Goal: Task Accomplishment & Management: Use online tool/utility

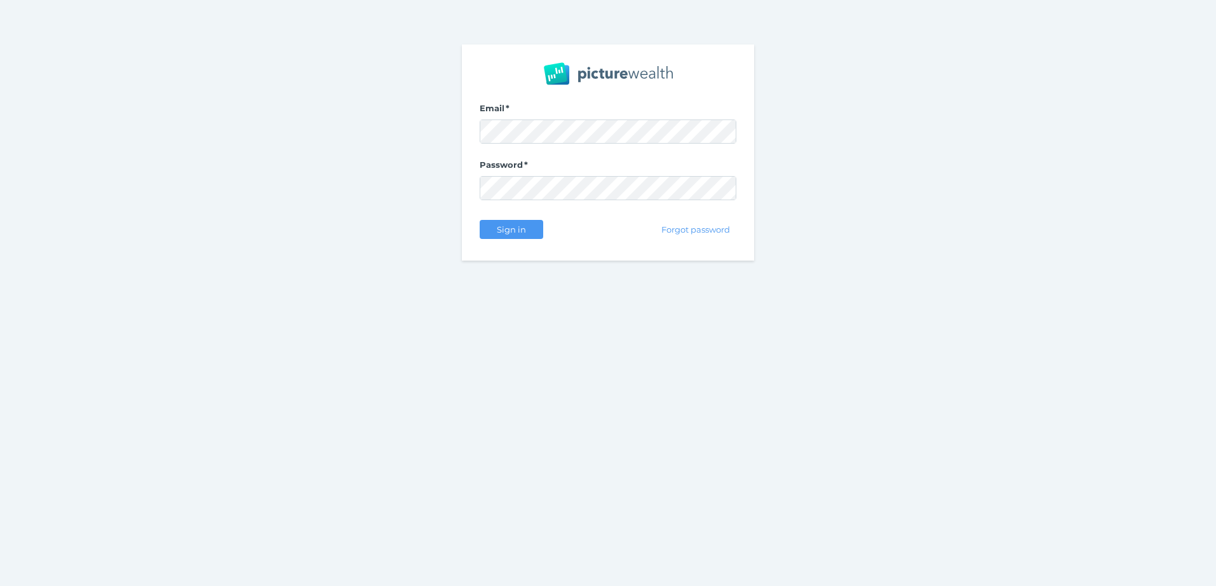
click at [0, 585] on nordpass-portal at bounding box center [0, 586] width 0 height 0
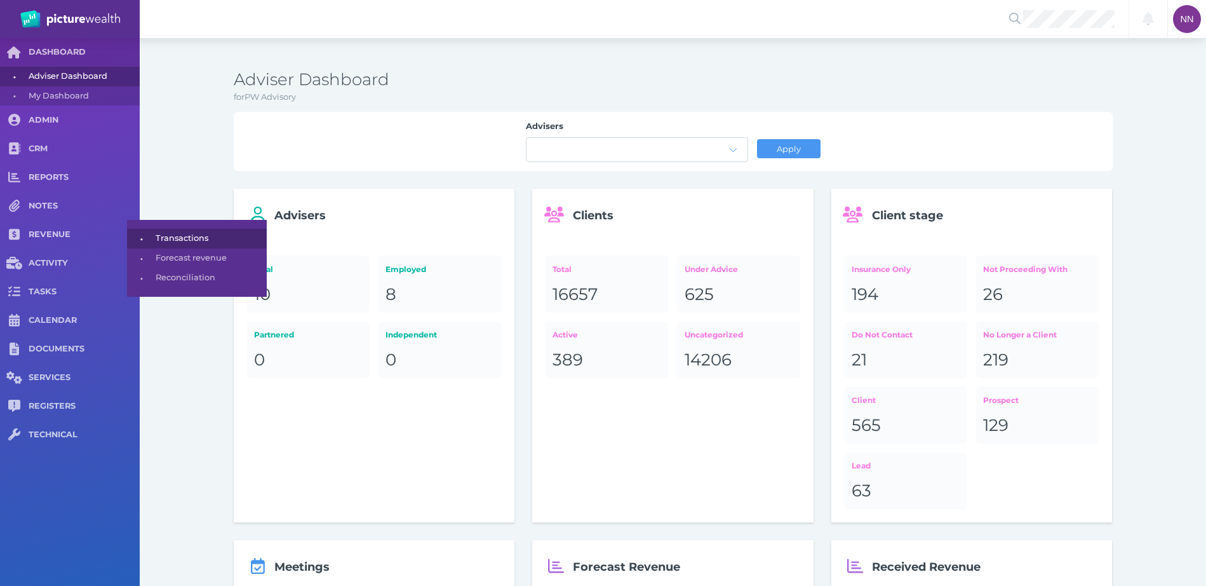
click at [150, 233] on span "•" at bounding box center [141, 239] width 29 height 16
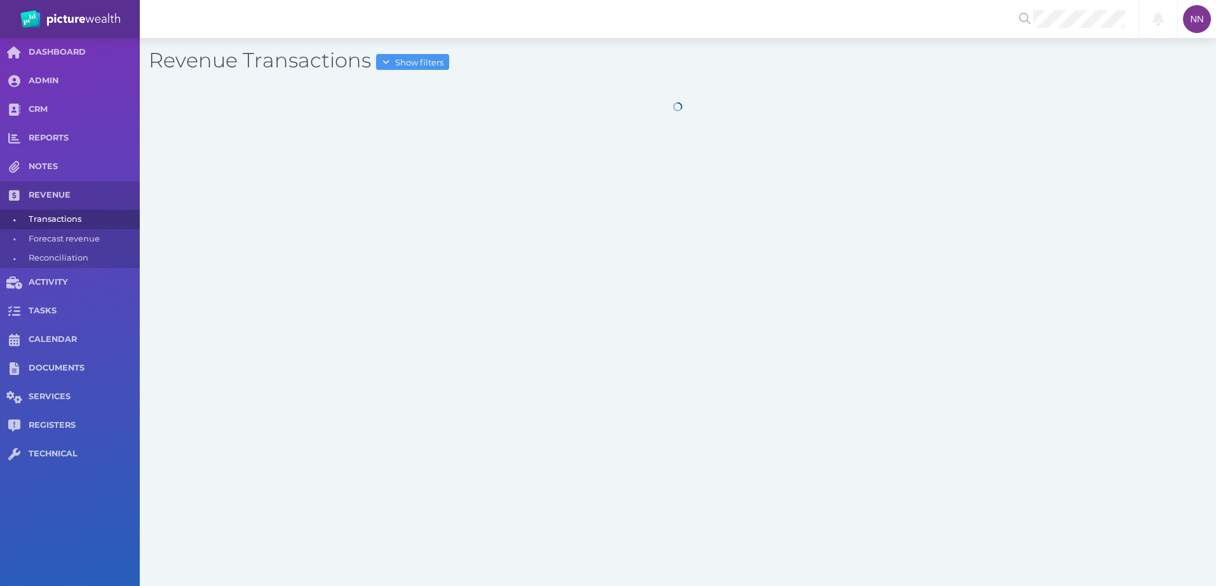
select select "25"
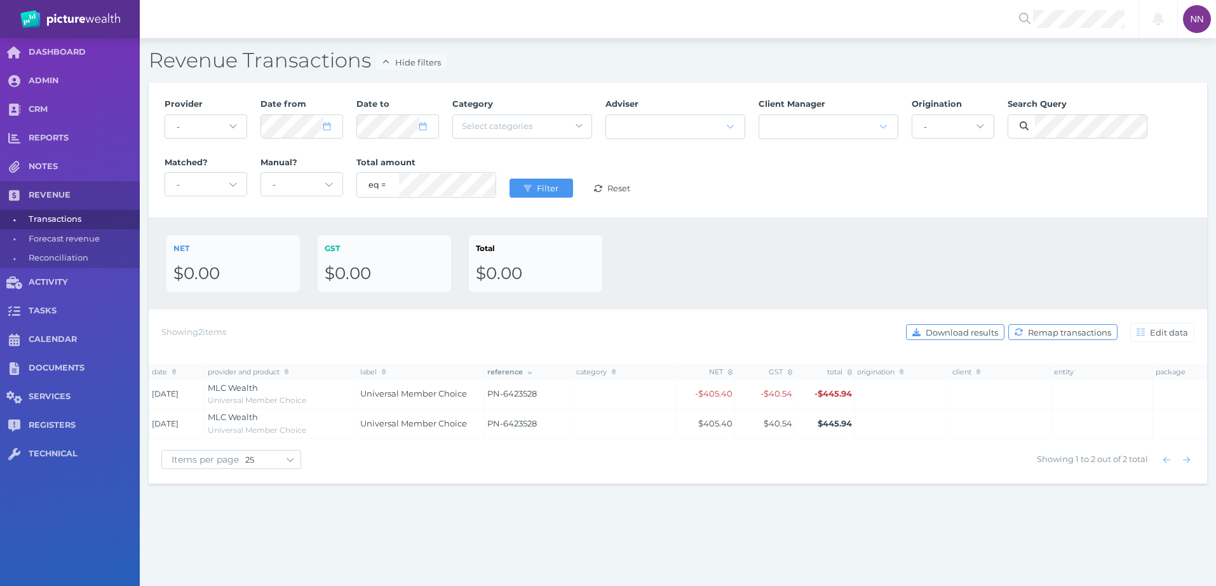
click at [317, 142] on div at bounding box center [301, 127] width 83 height 32
select select "6"
select select "2024"
click at [282, 165] on button "button" at bounding box center [277, 164] width 22 height 22
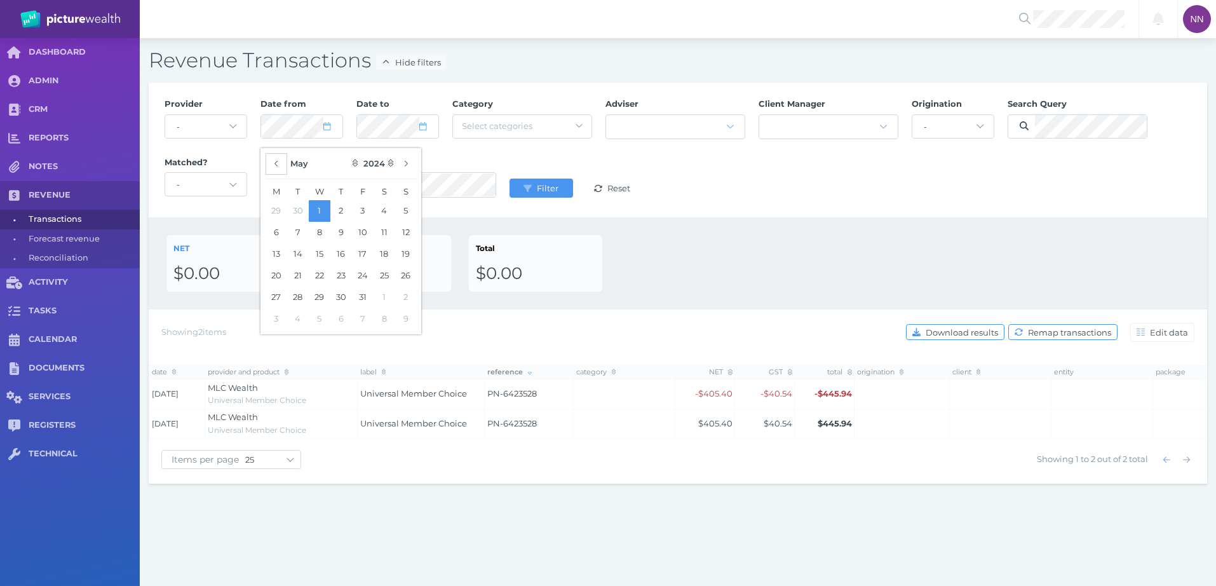
click at [282, 165] on button "button" at bounding box center [277, 164] width 22 height 22
click at [398, 167] on button "button" at bounding box center [406, 164] width 22 height 22
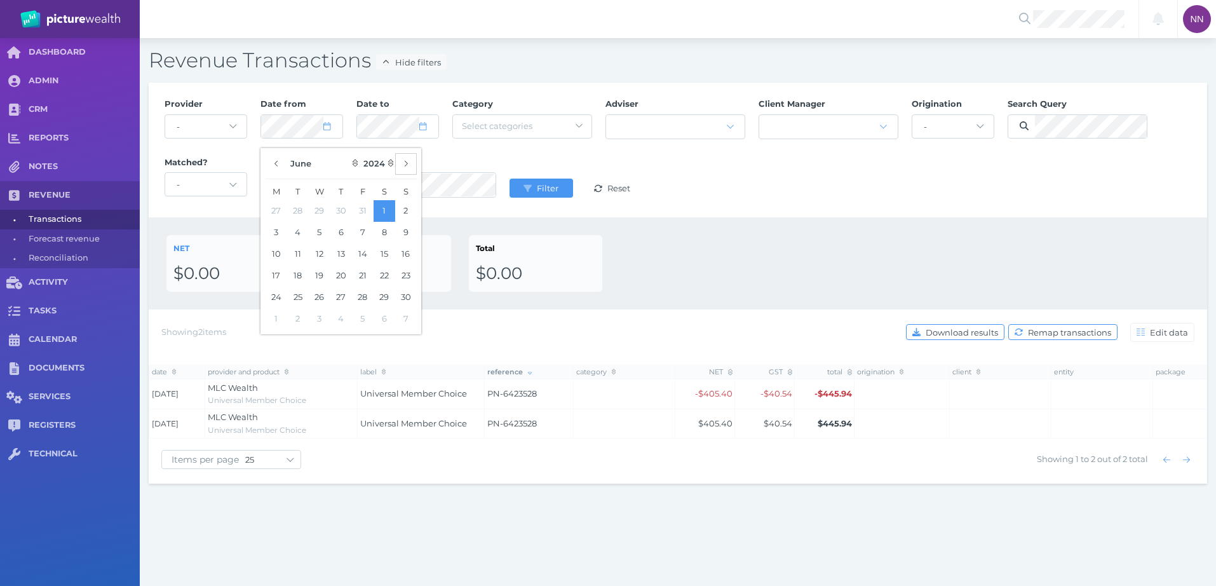
click at [398, 167] on button "button" at bounding box center [406, 164] width 22 height 22
click at [401, 166] on button "button" at bounding box center [406, 164] width 22 height 22
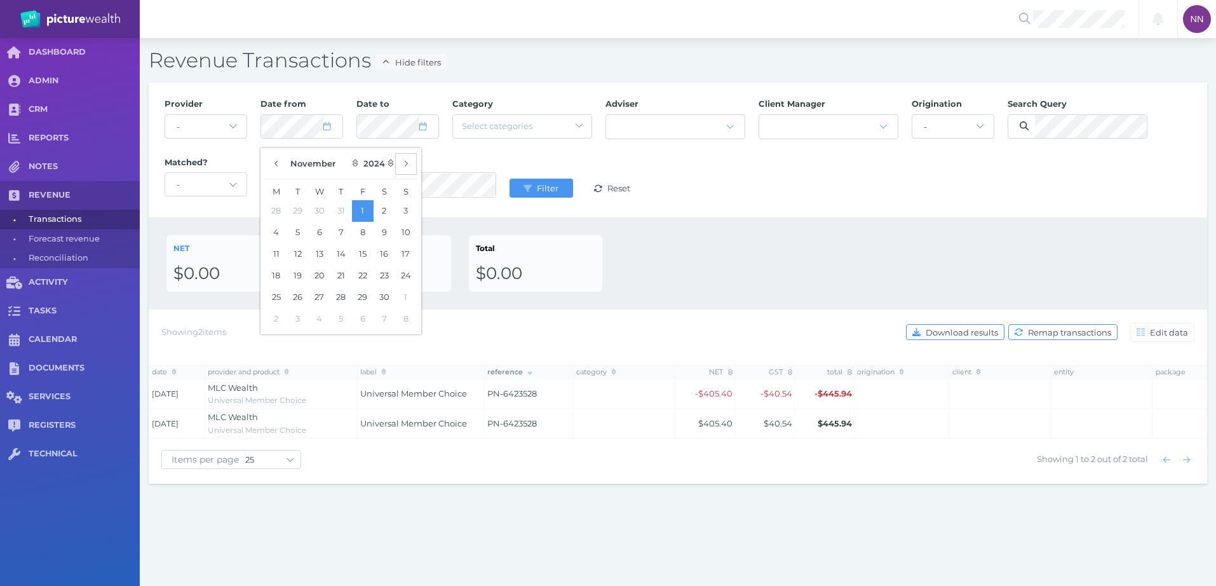
click at [401, 166] on button "button" at bounding box center [406, 164] width 22 height 22
select select "0"
select select "2025"
click at [403, 253] on button "19" at bounding box center [406, 254] width 22 height 22
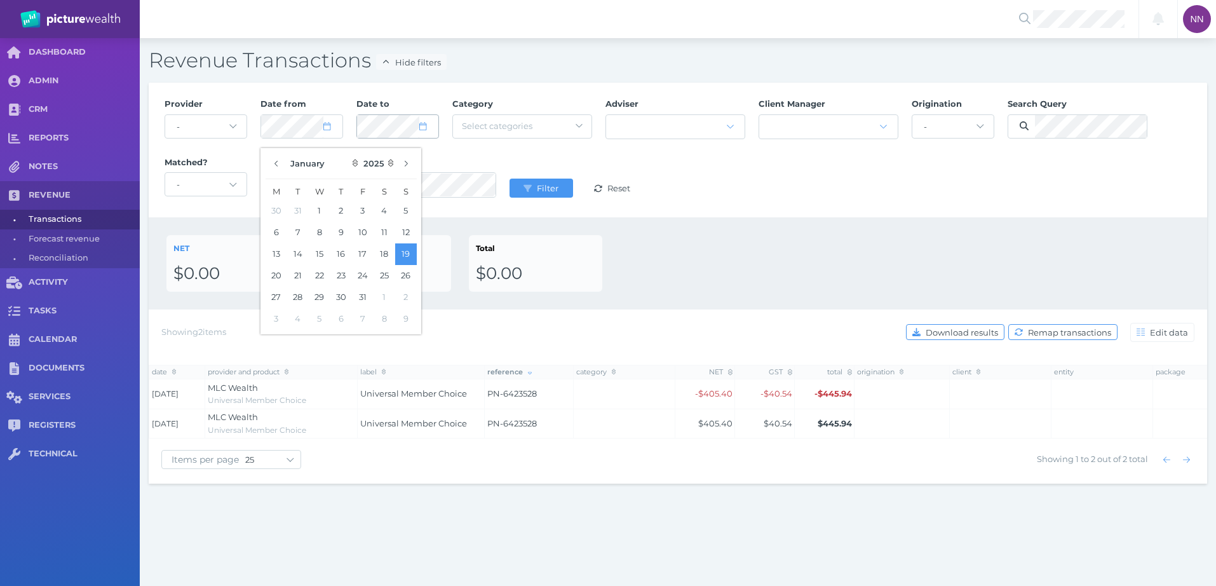
click at [428, 132] on span at bounding box center [428, 126] width 18 height 11
select select "5"
select select "2025"
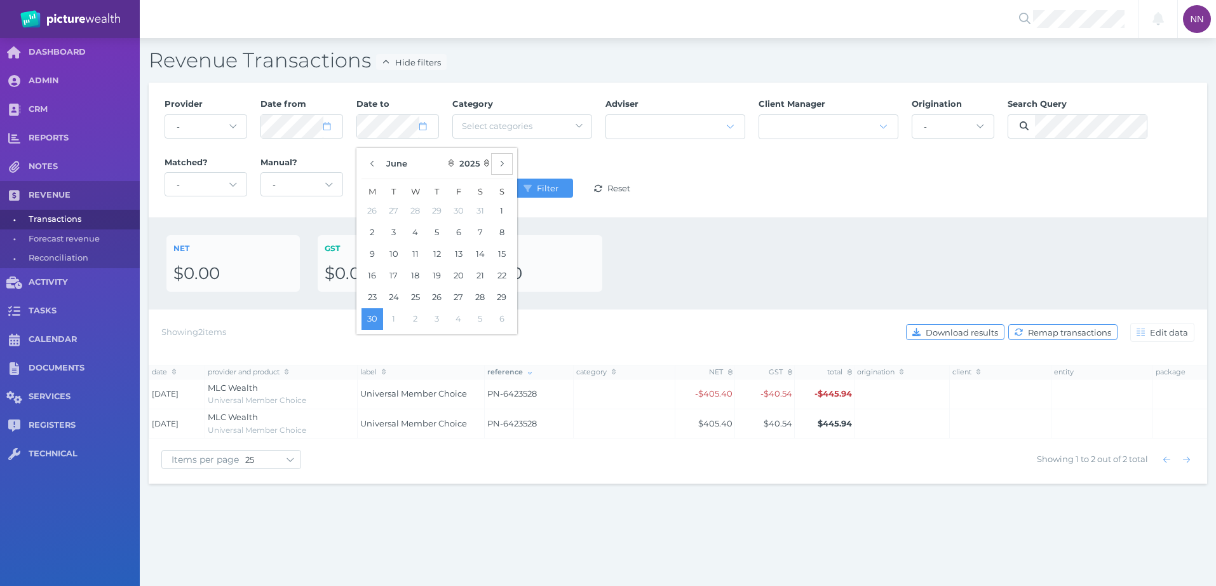
click at [509, 161] on button "button" at bounding box center [502, 164] width 22 height 22
select select "7"
click at [400, 253] on button "12" at bounding box center [394, 254] width 22 height 22
click at [1068, 113] on div at bounding box center [1078, 127] width 140 height 32
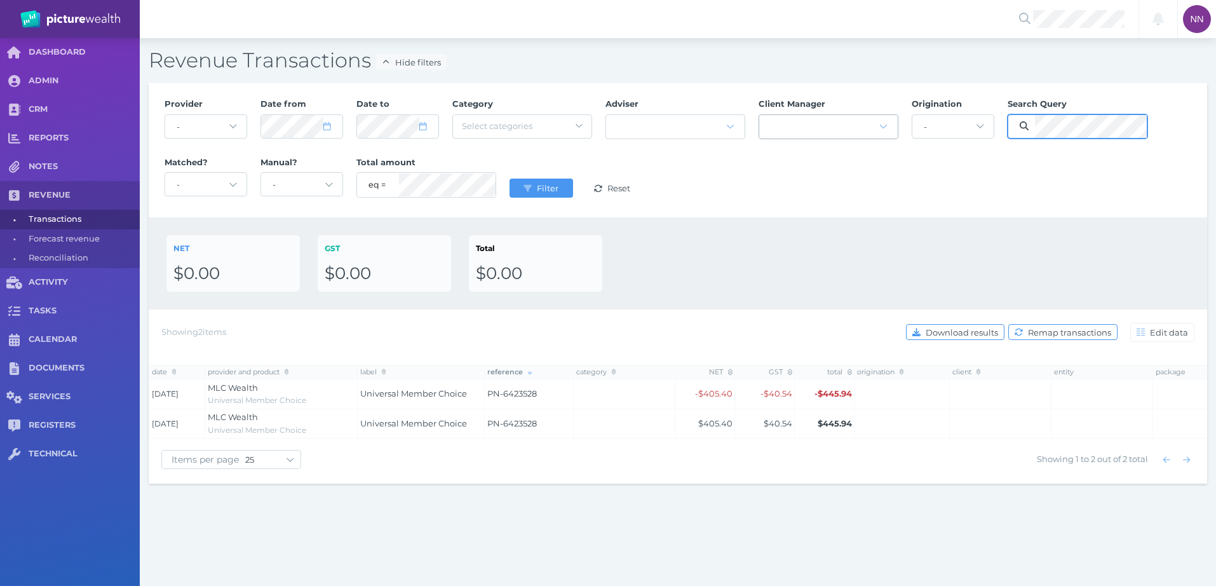
click at [846, 121] on div "Provider - Acuity Fee Revenue Acuity Trustee Advocate Private Wealth Pty Ltd AI…" at bounding box center [678, 149] width 1041 height 117
click at [818, 121] on div "Provider - Acuity Fee Revenue Acuity Trustee Advocate Private Wealth Pty Ltd AI…" at bounding box center [678, 149] width 1041 height 117
click at [548, 184] on span "Filter" at bounding box center [549, 188] width 30 height 10
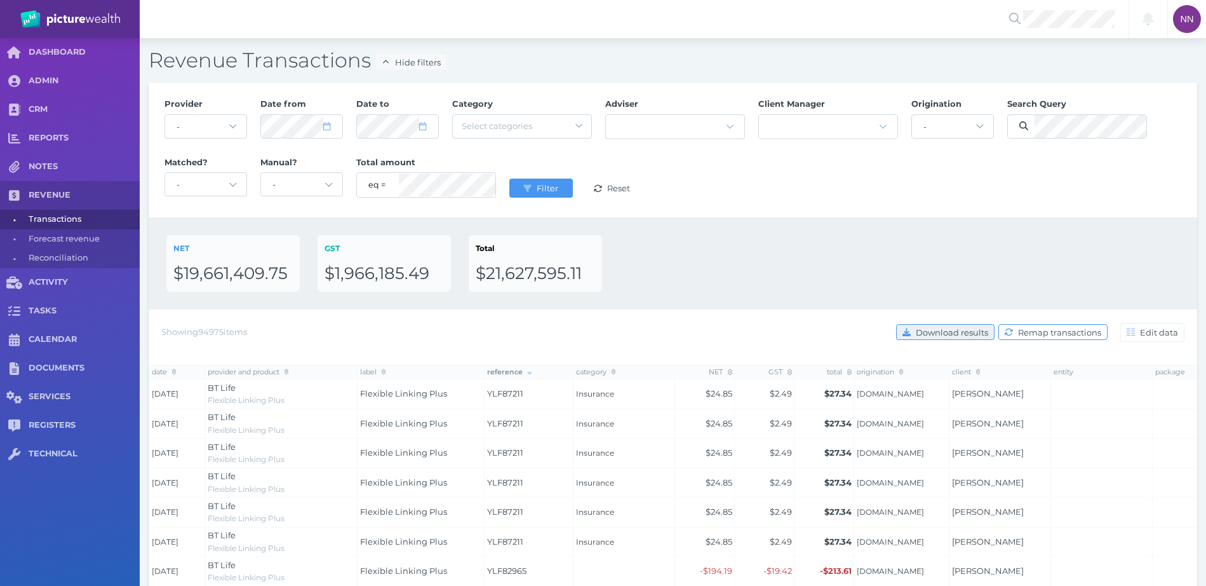
click at [983, 335] on span "Download results" at bounding box center [954, 332] width 81 height 10
click at [852, 182] on div "Provider - Acuity Fee Revenue Acuity Trustee Advocate Private Wealth Pty Ltd AI…" at bounding box center [673, 149] width 1031 height 117
